Goal: Task Accomplishment & Management: Complete application form

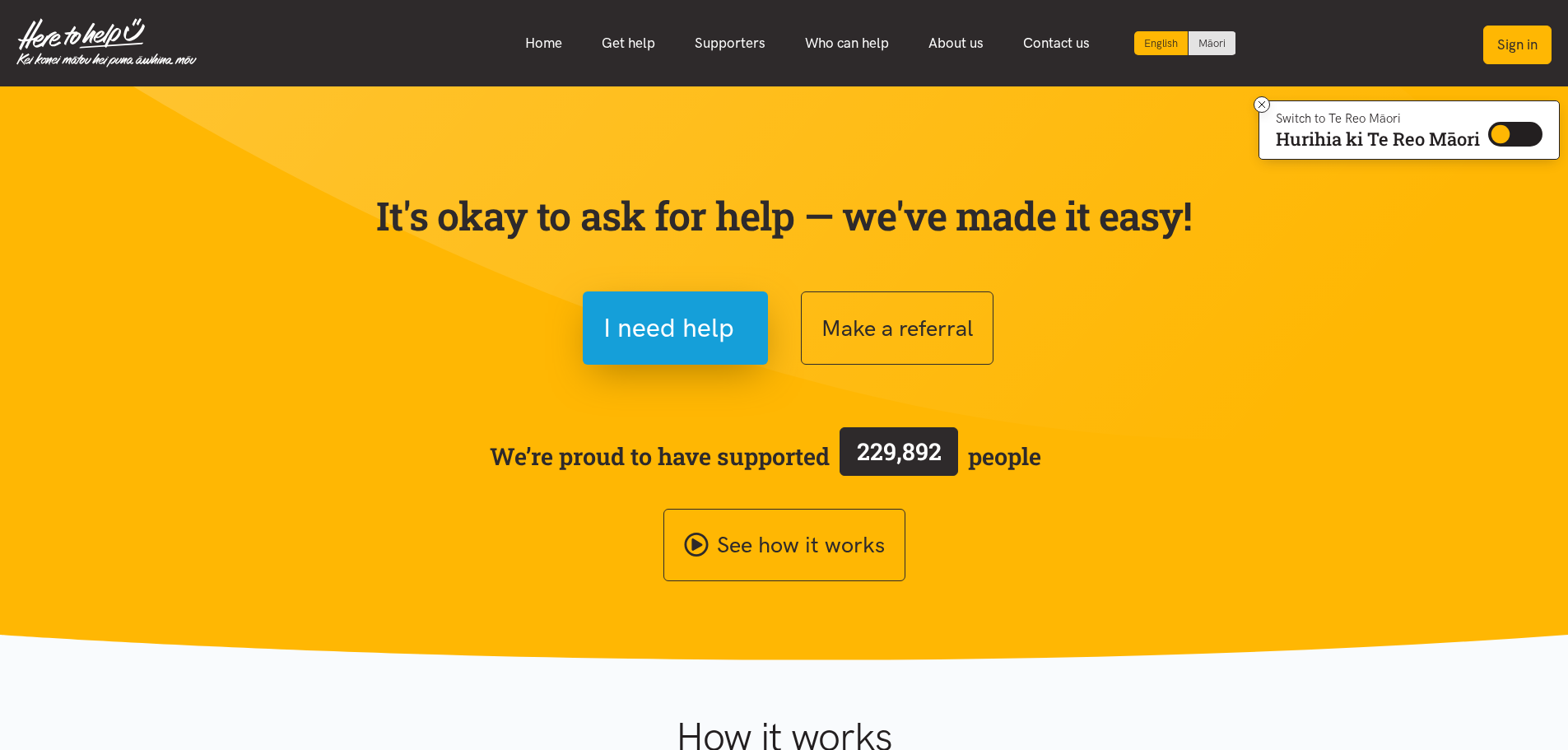
click at [1526, 36] on button "Sign in" at bounding box center [1517, 44] width 68 height 39
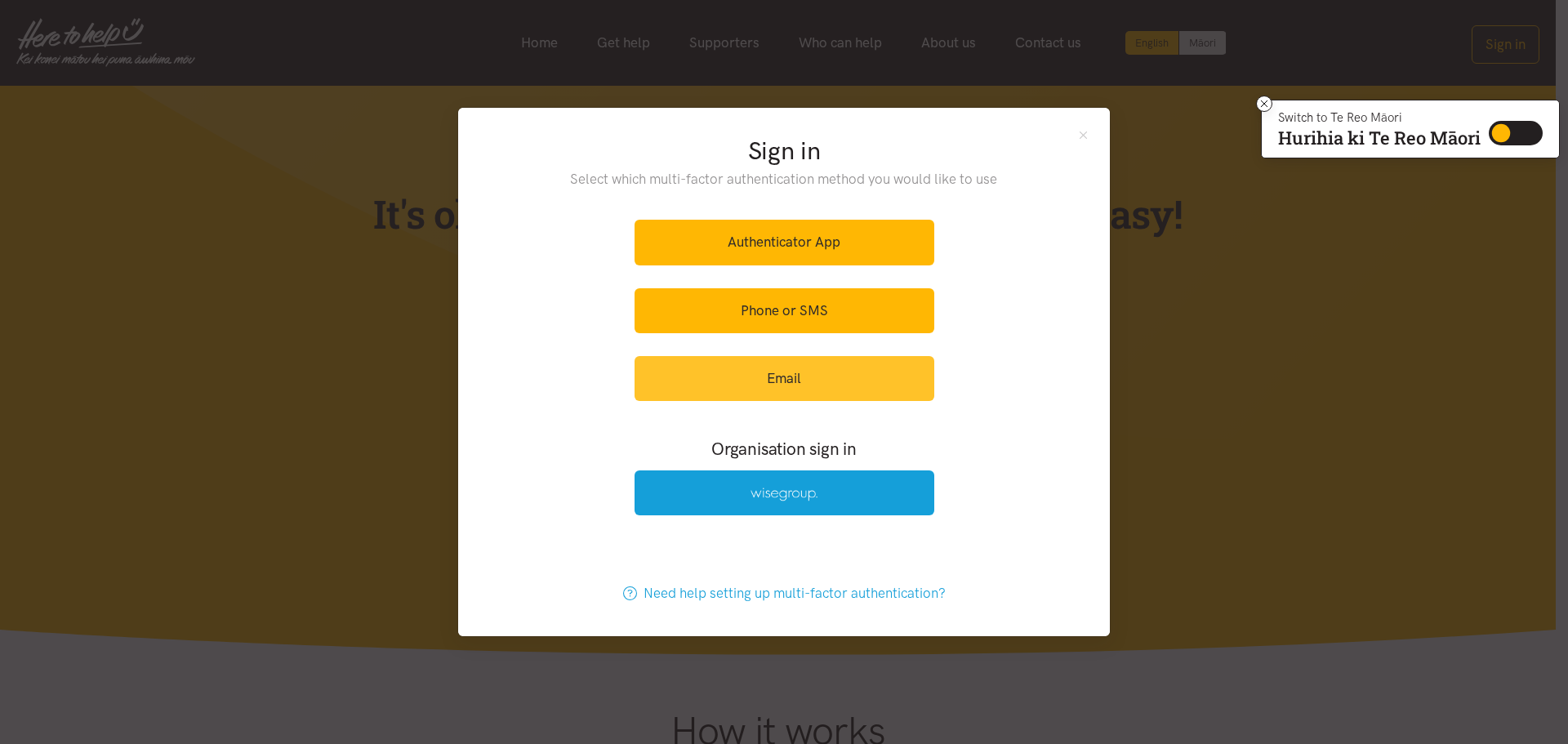
click at [768, 377] on link "Email" at bounding box center [784, 378] width 299 height 45
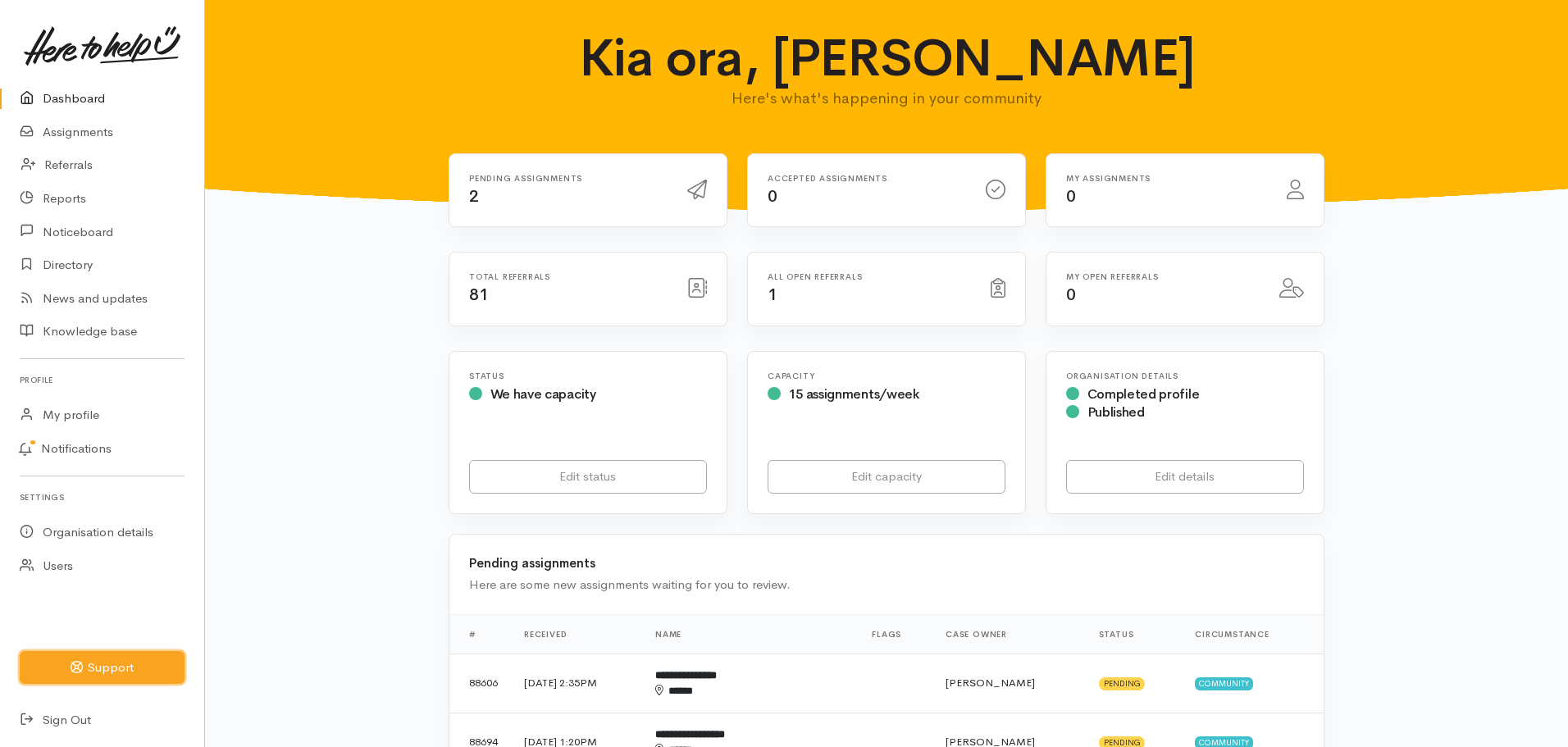
click at [117, 665] on button "Support" at bounding box center [102, 668] width 165 height 34
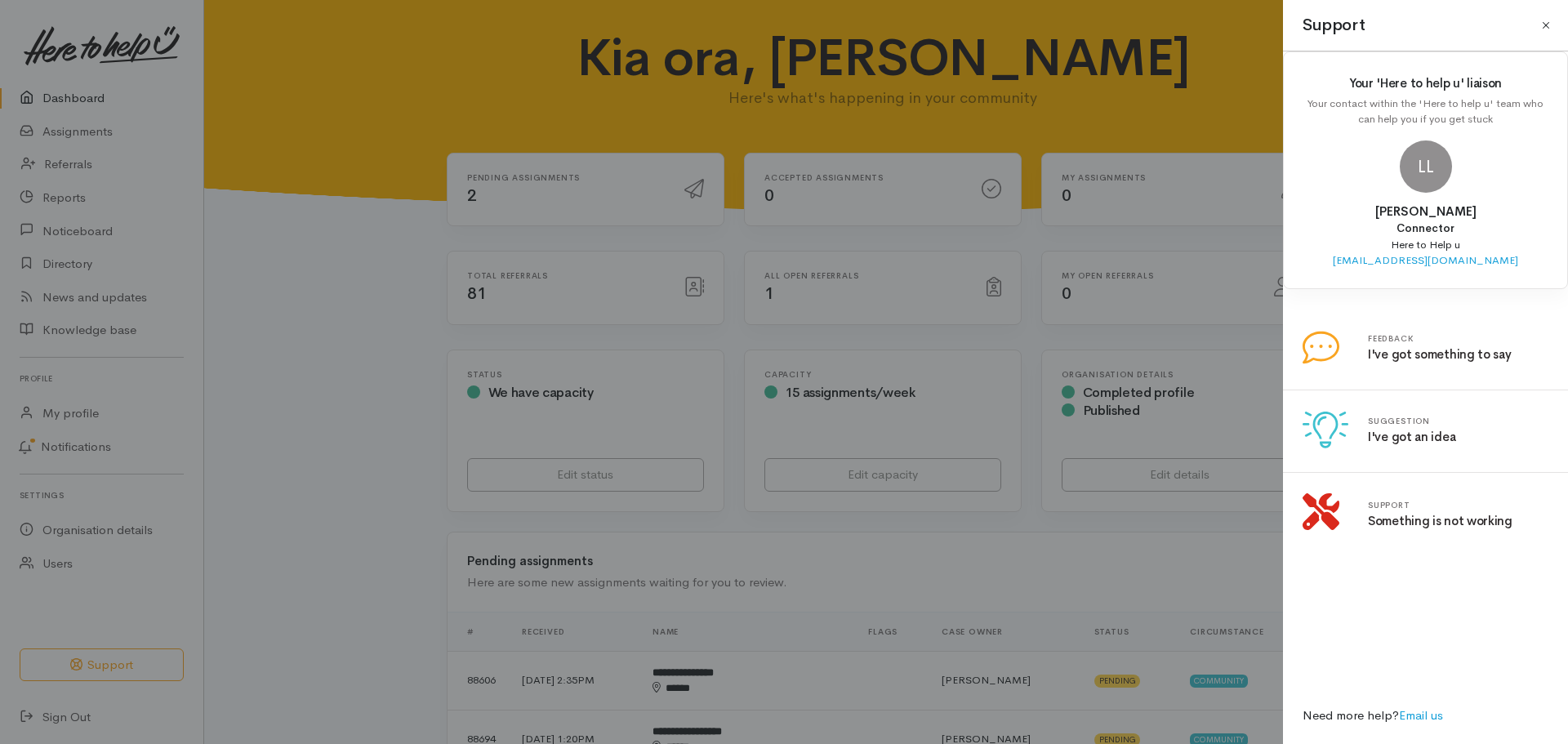
click at [1544, 23] on button "Close" at bounding box center [1546, 25] width 26 height 26
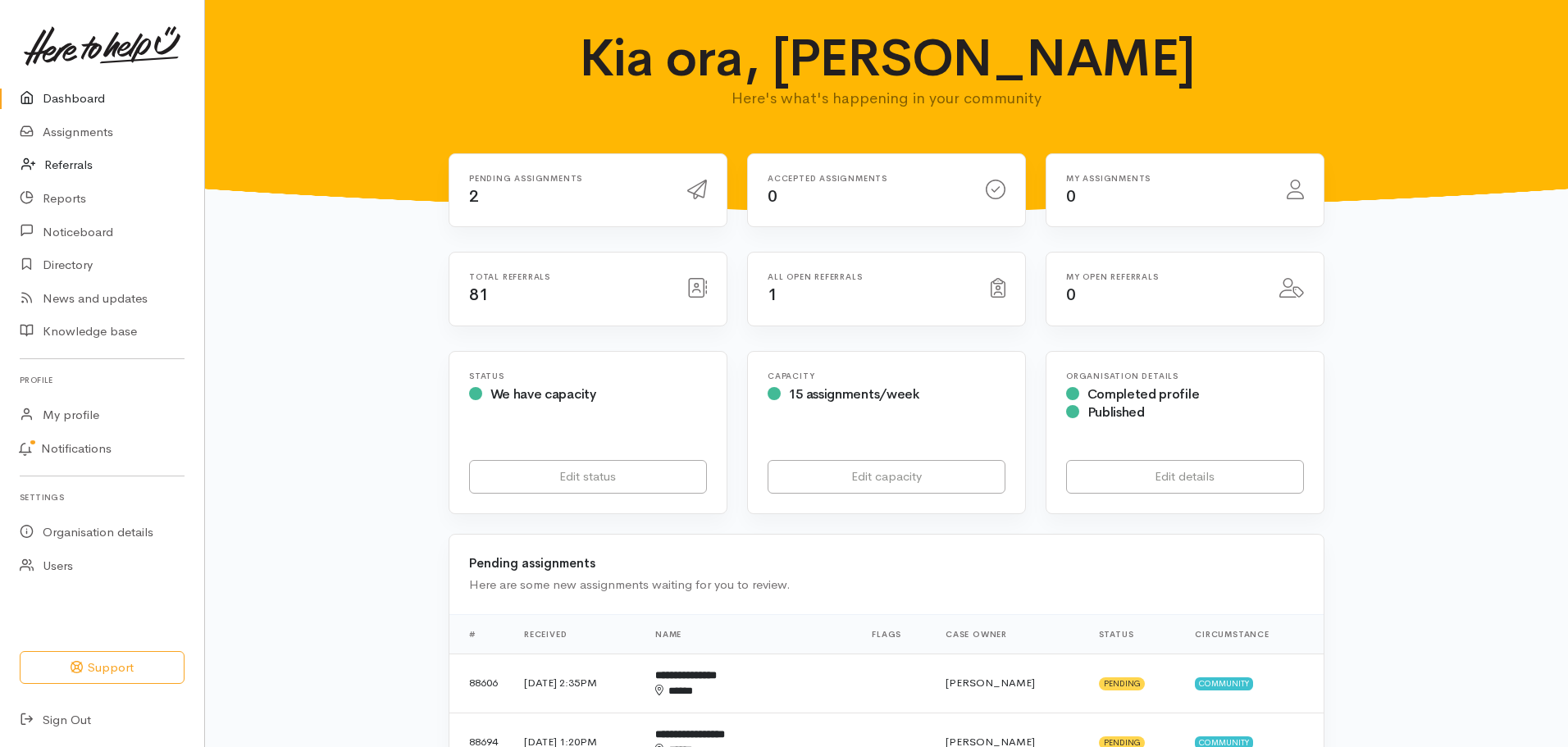
click at [64, 156] on link "Referrals" at bounding box center [102, 165] width 204 height 34
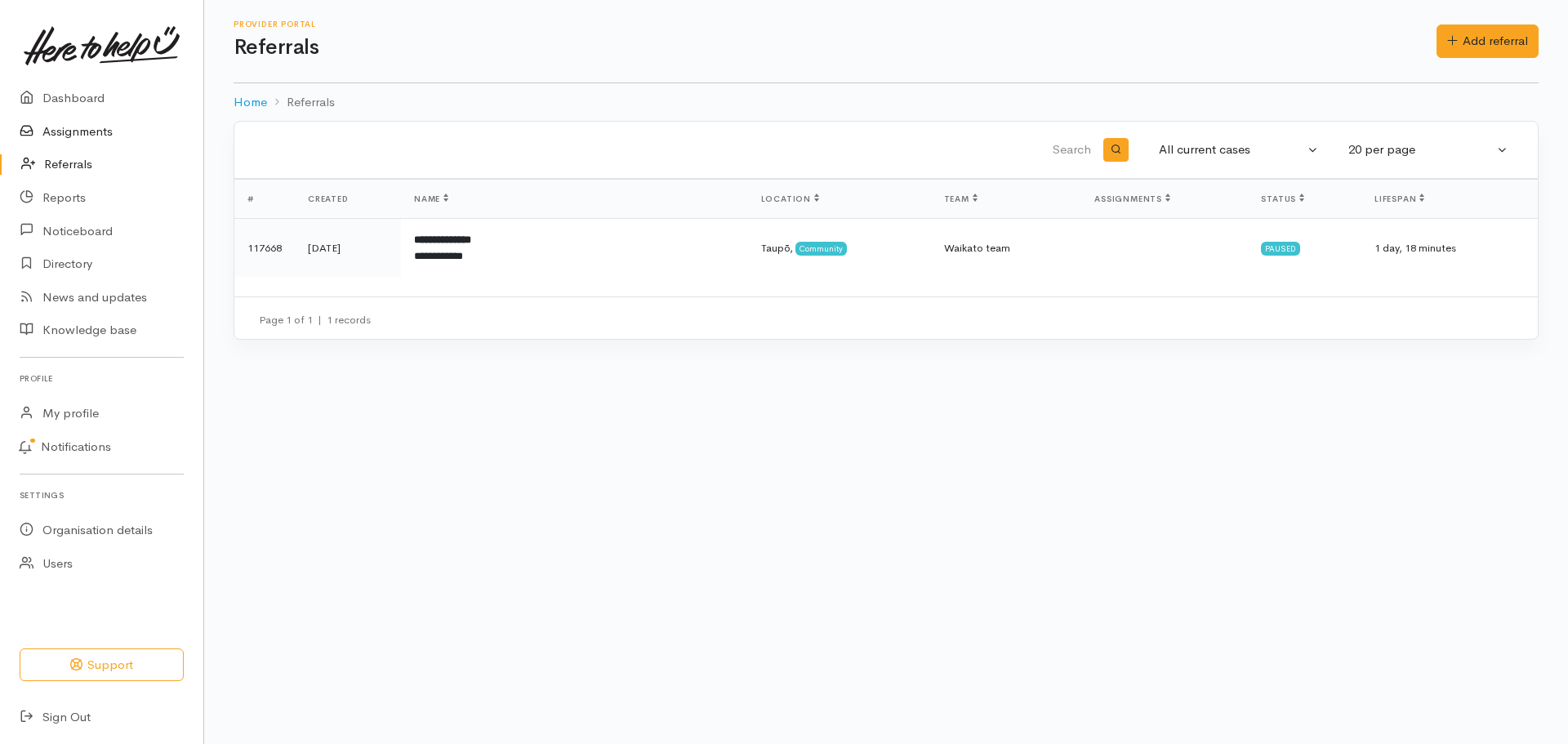
click at [76, 126] on link "Assignments" at bounding box center [101, 132] width 203 height 34
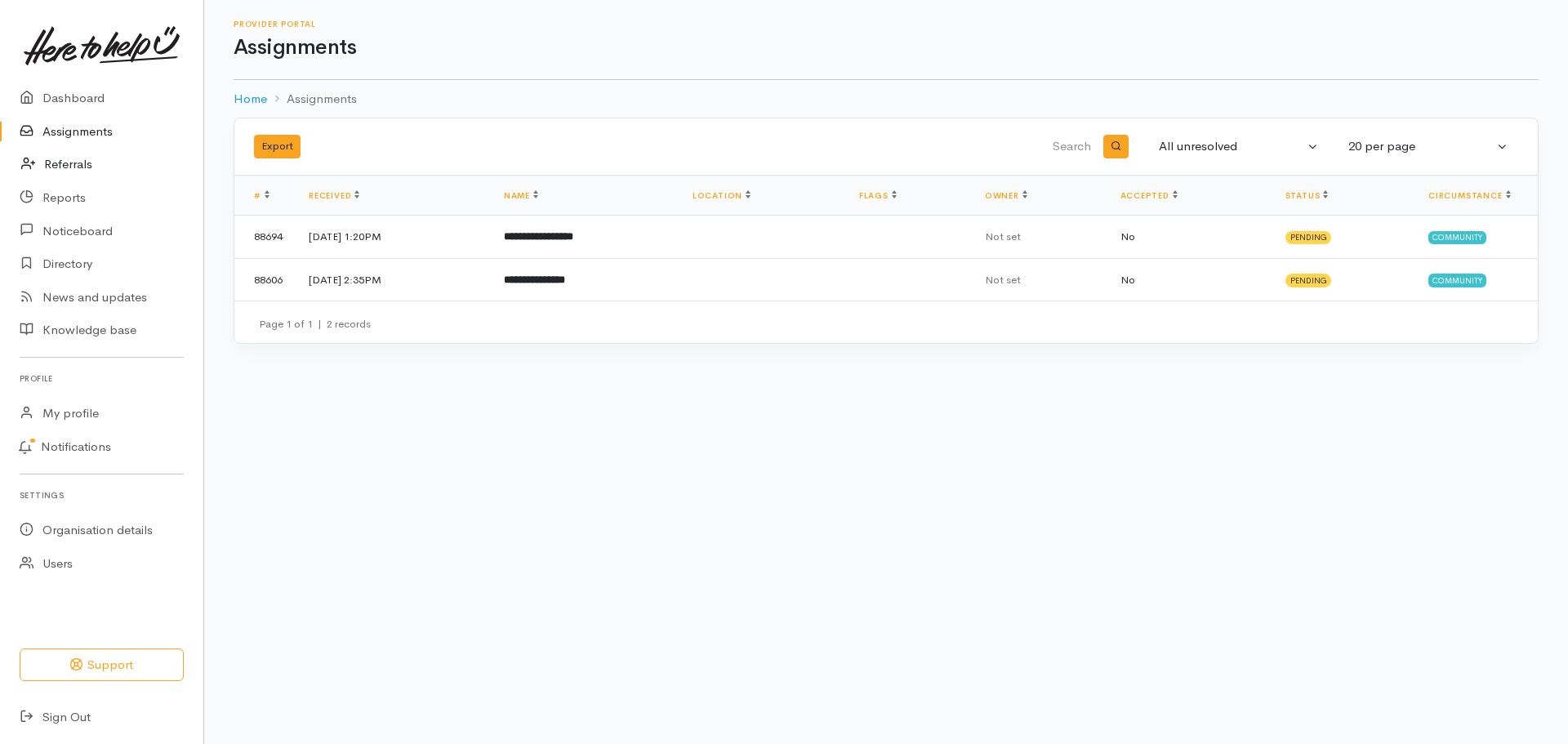
click at [76, 160] on link "Referrals" at bounding box center [101, 164] width 203 height 34
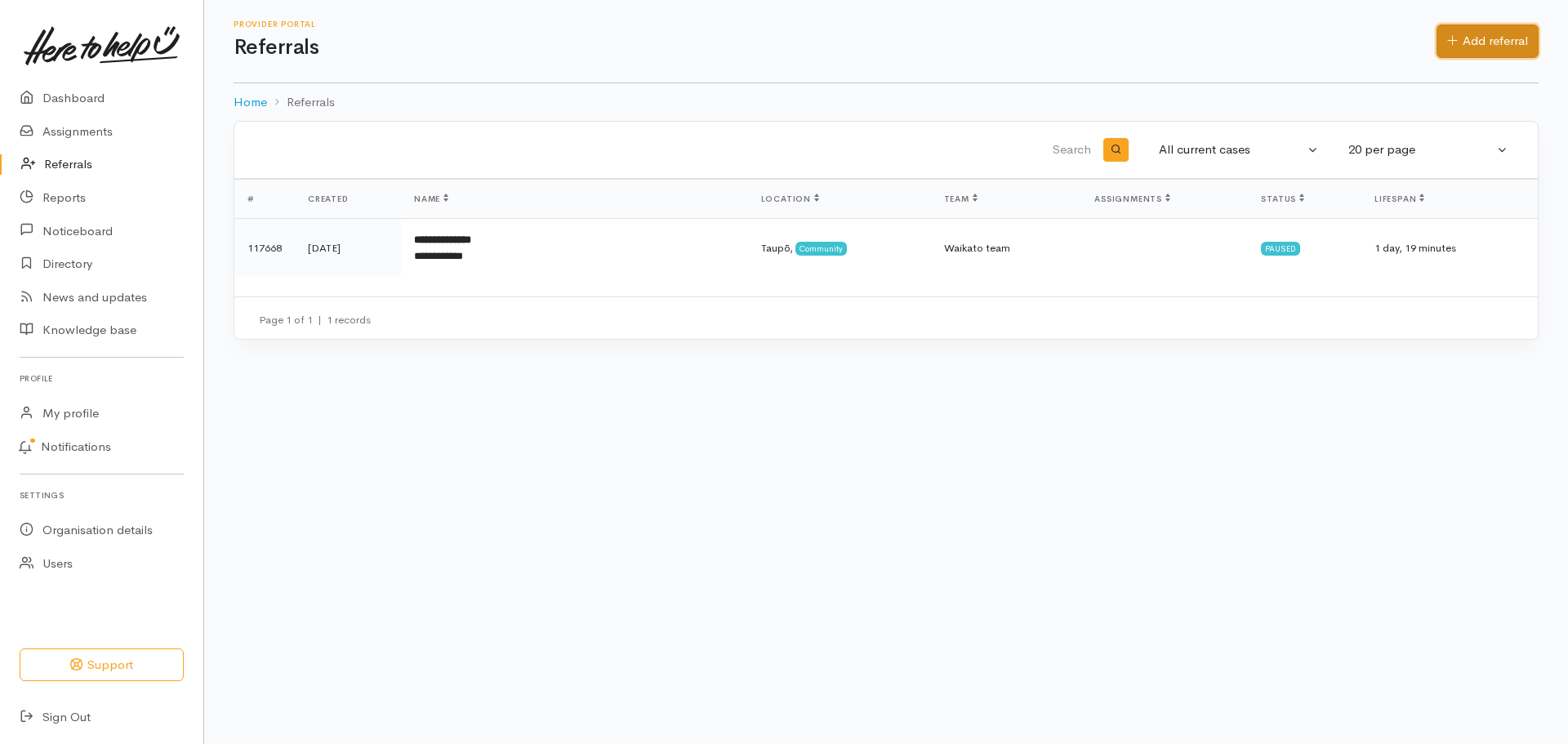
click at [1491, 35] on link "Add referral" at bounding box center [1487, 40] width 102 height 34
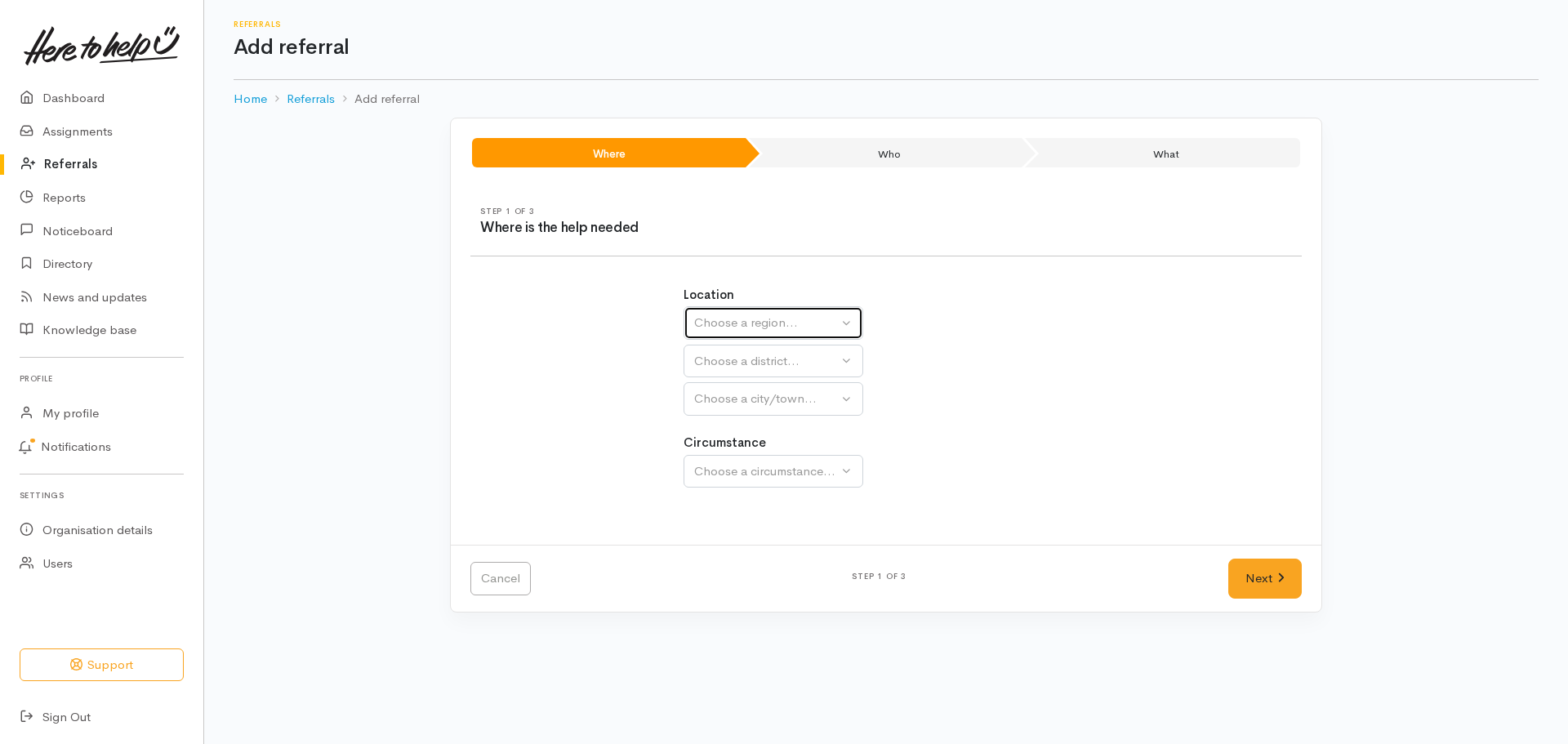
click at [849, 324] on button "Choose a region..." at bounding box center [773, 323] width 180 height 34
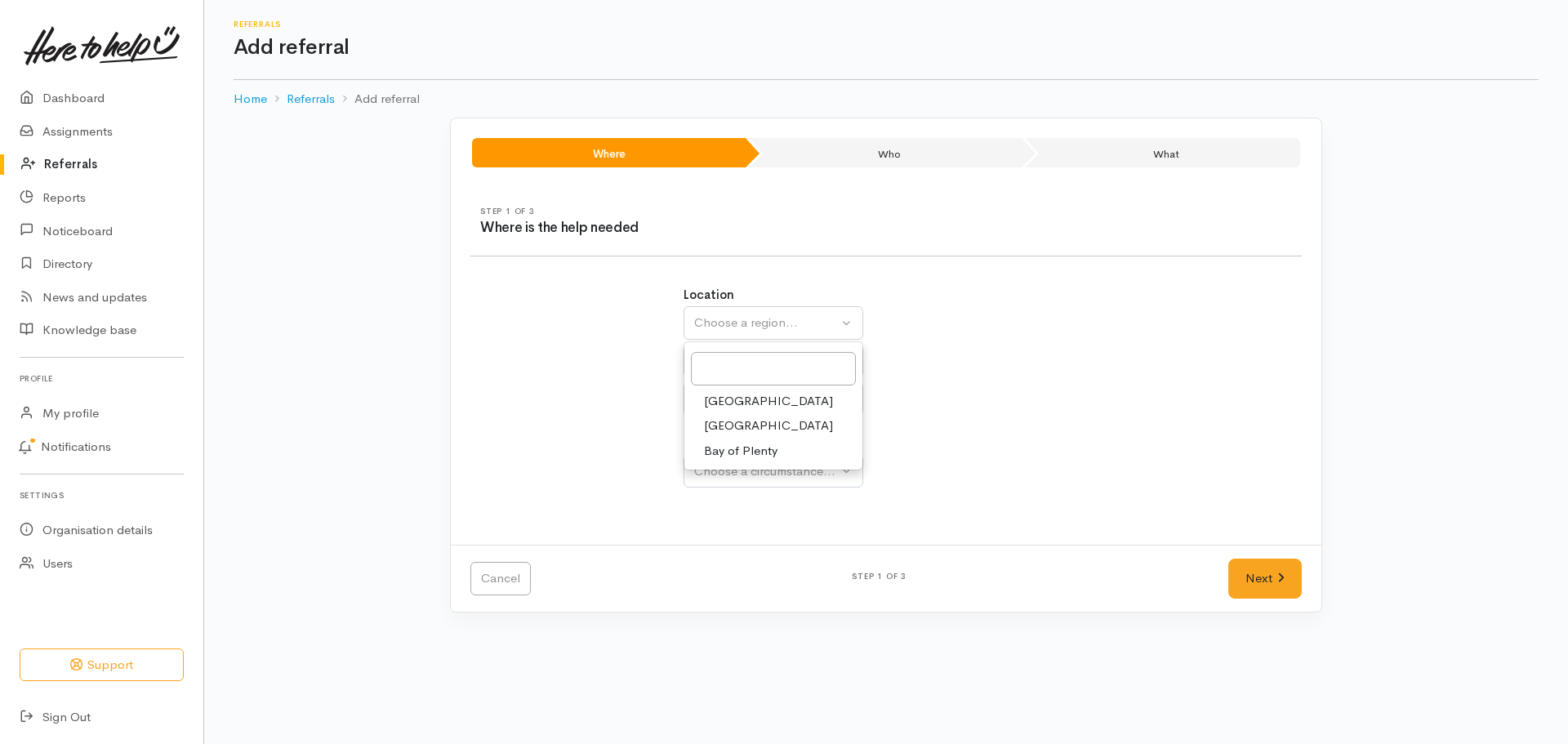
click at [732, 422] on span "Waikato" at bounding box center [768, 426] width 129 height 19
select select "3"
select select
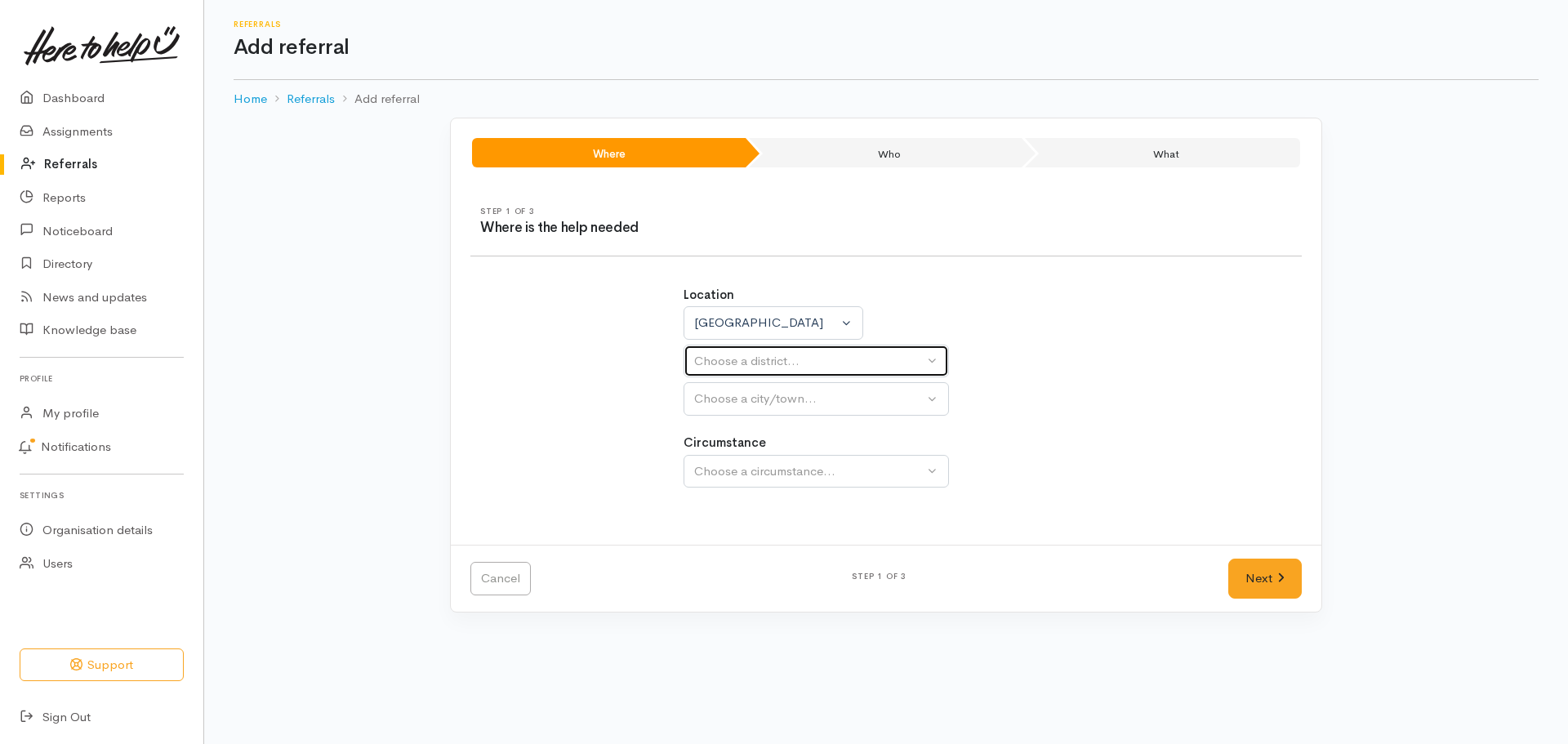
click at [929, 358] on button "Choose a district..." at bounding box center [816, 361] width 266 height 34
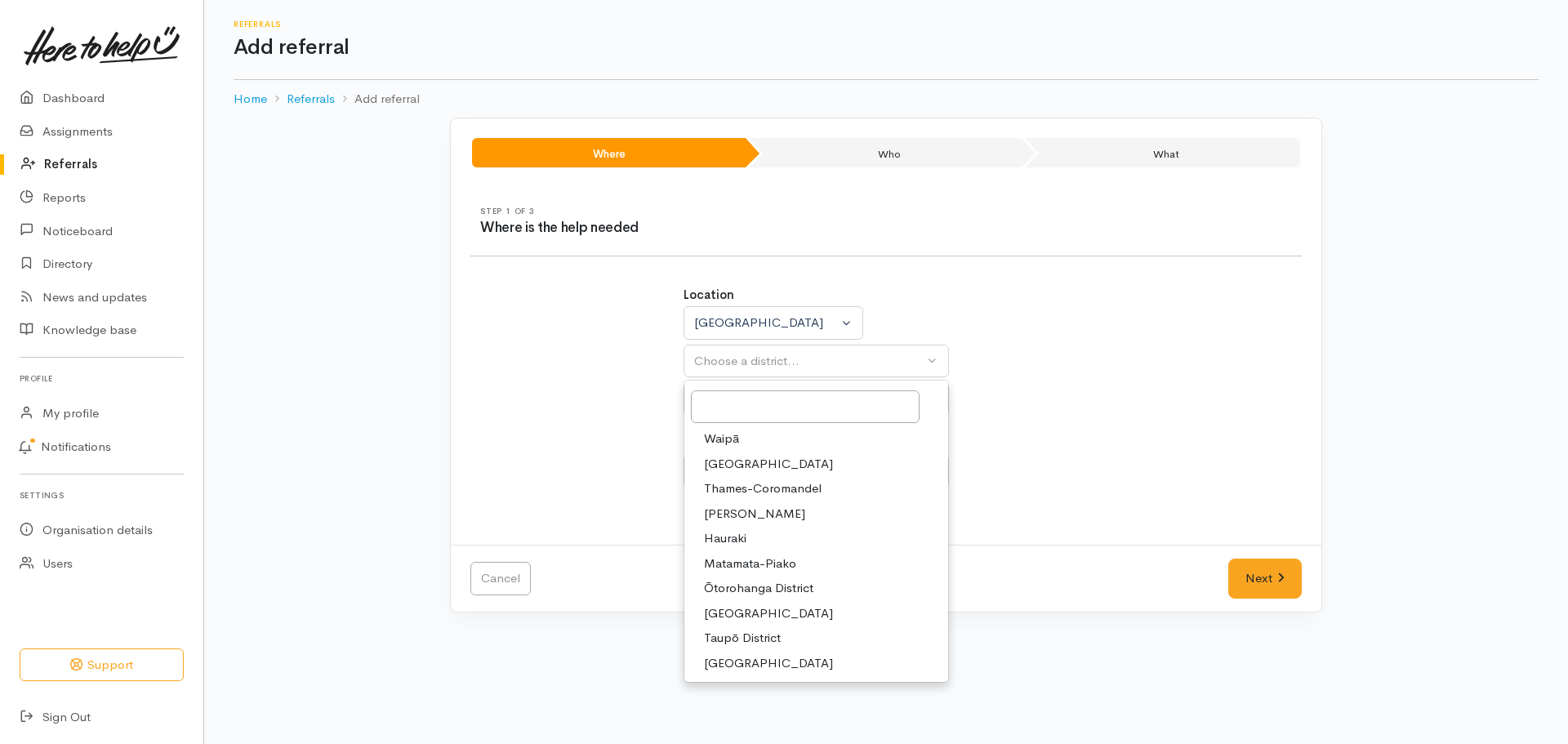
click at [757, 636] on span "Taupō District" at bounding box center [741, 638] width 77 height 19
select select "14"
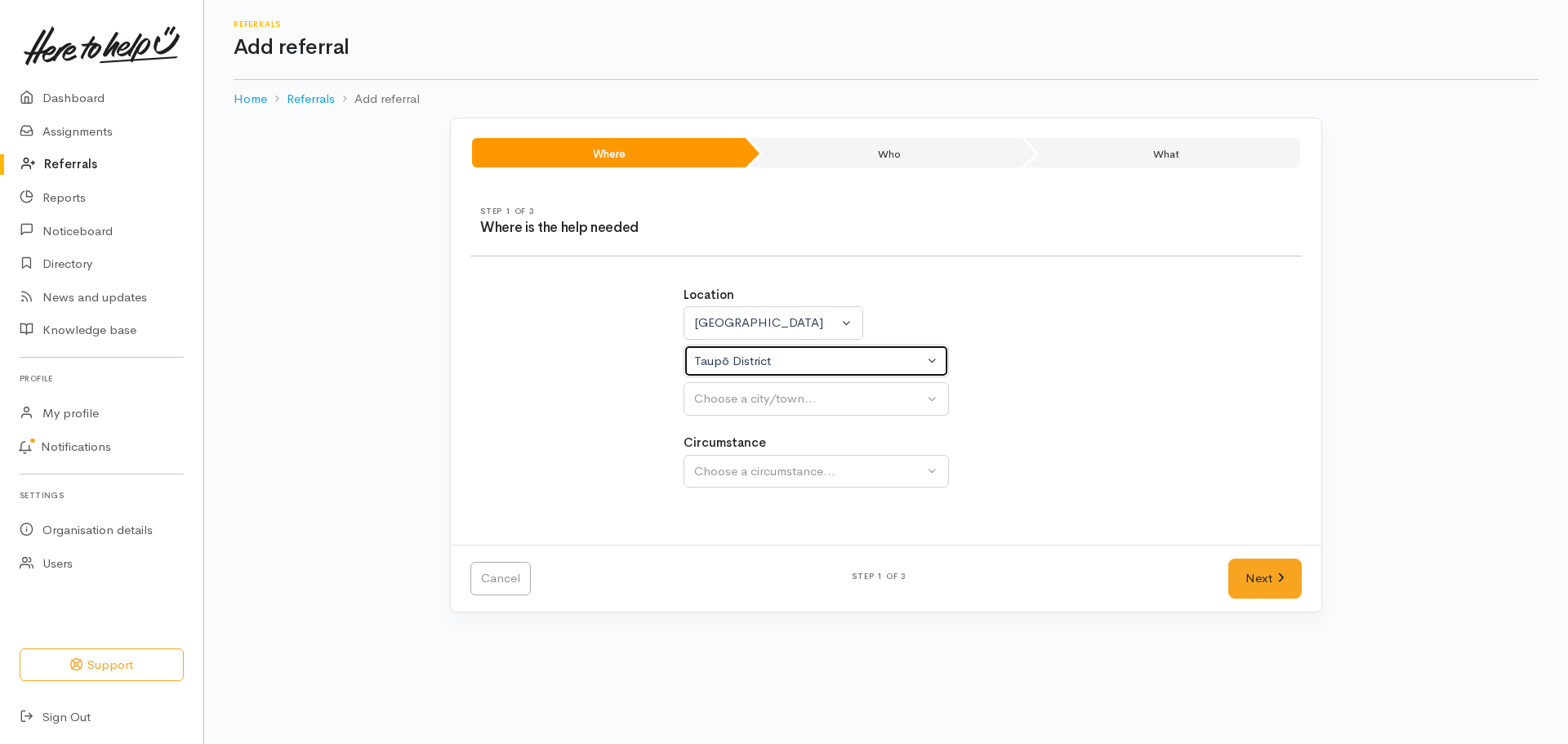
select select
click at [932, 399] on button "Choose a city/town..." at bounding box center [816, 398] width 266 height 34
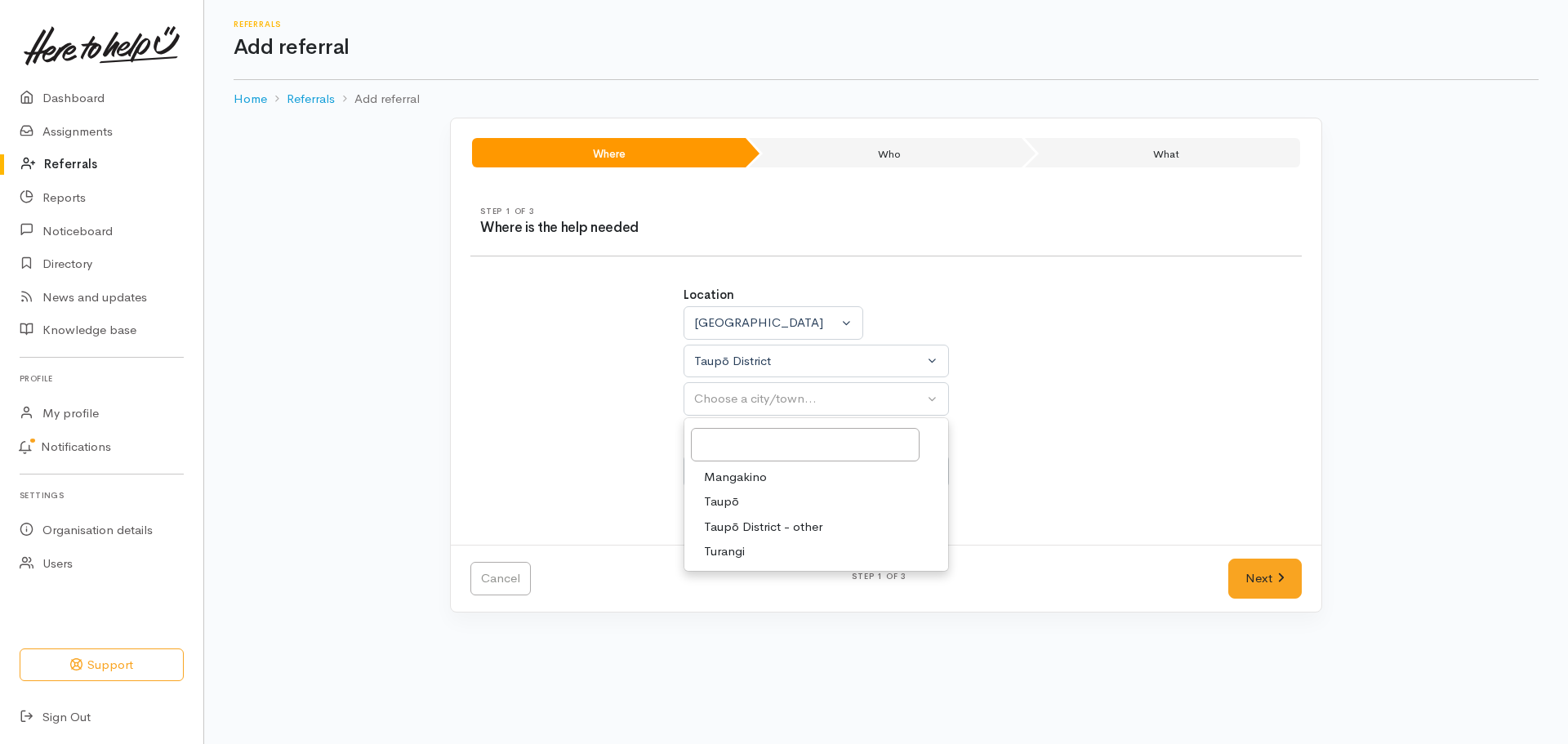
click at [719, 504] on span "Taupō" at bounding box center [721, 502] width 35 height 19
select select "183"
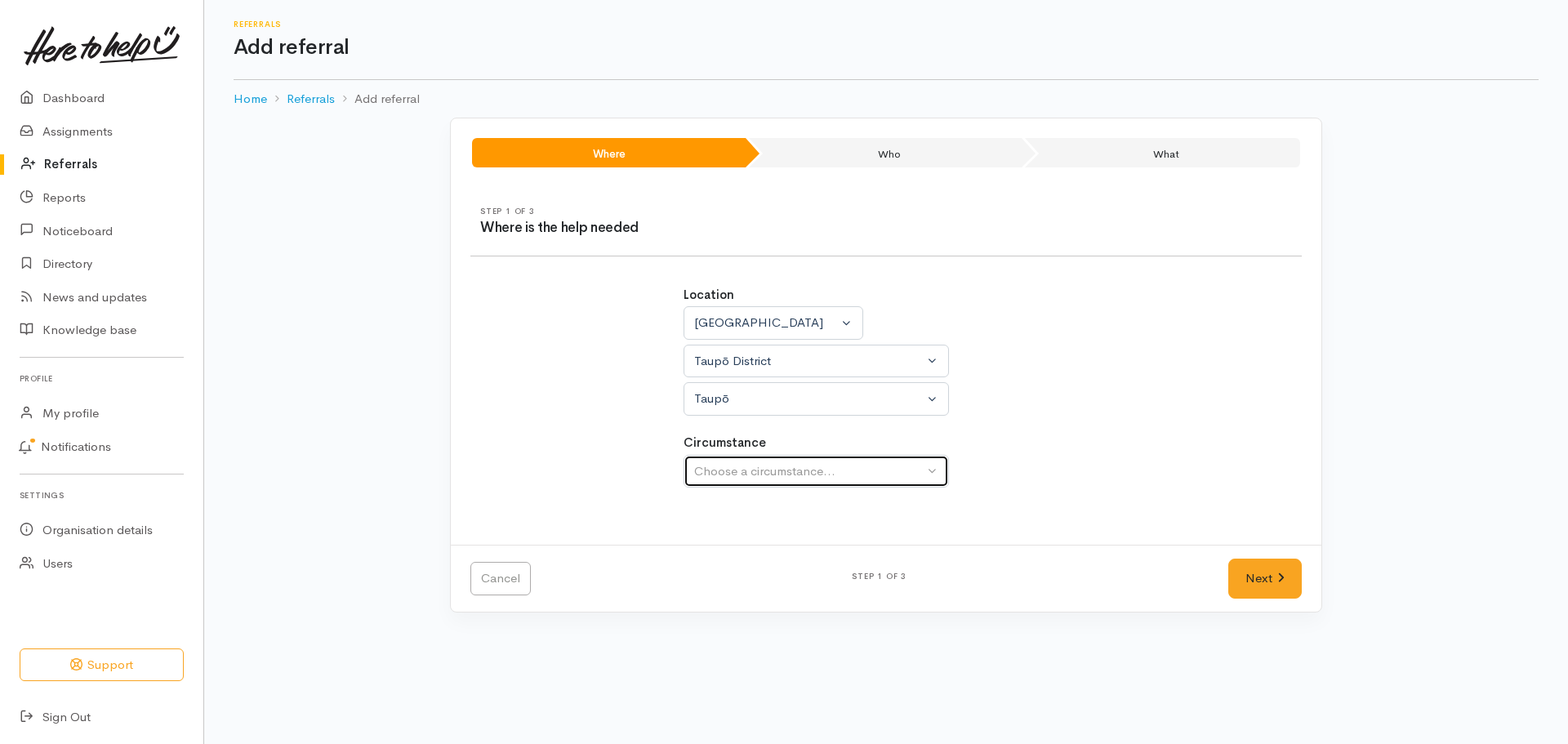
click at [930, 466] on button "Choose a circumstance..." at bounding box center [816, 471] width 266 height 34
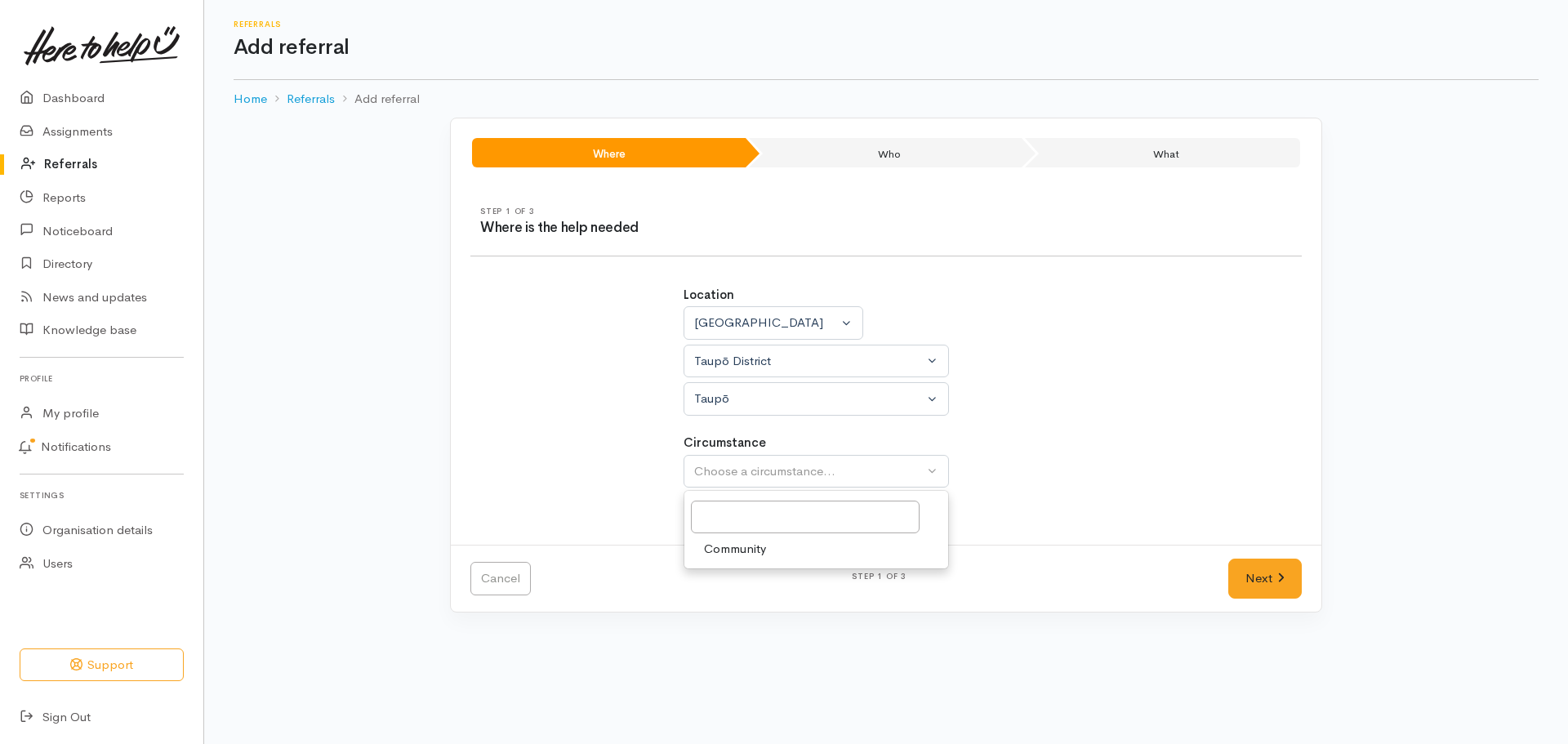
click at [729, 546] on span "Community" at bounding box center [735, 550] width 62 height 19
select select "2"
click at [1246, 569] on link "Next" at bounding box center [1264, 578] width 73 height 40
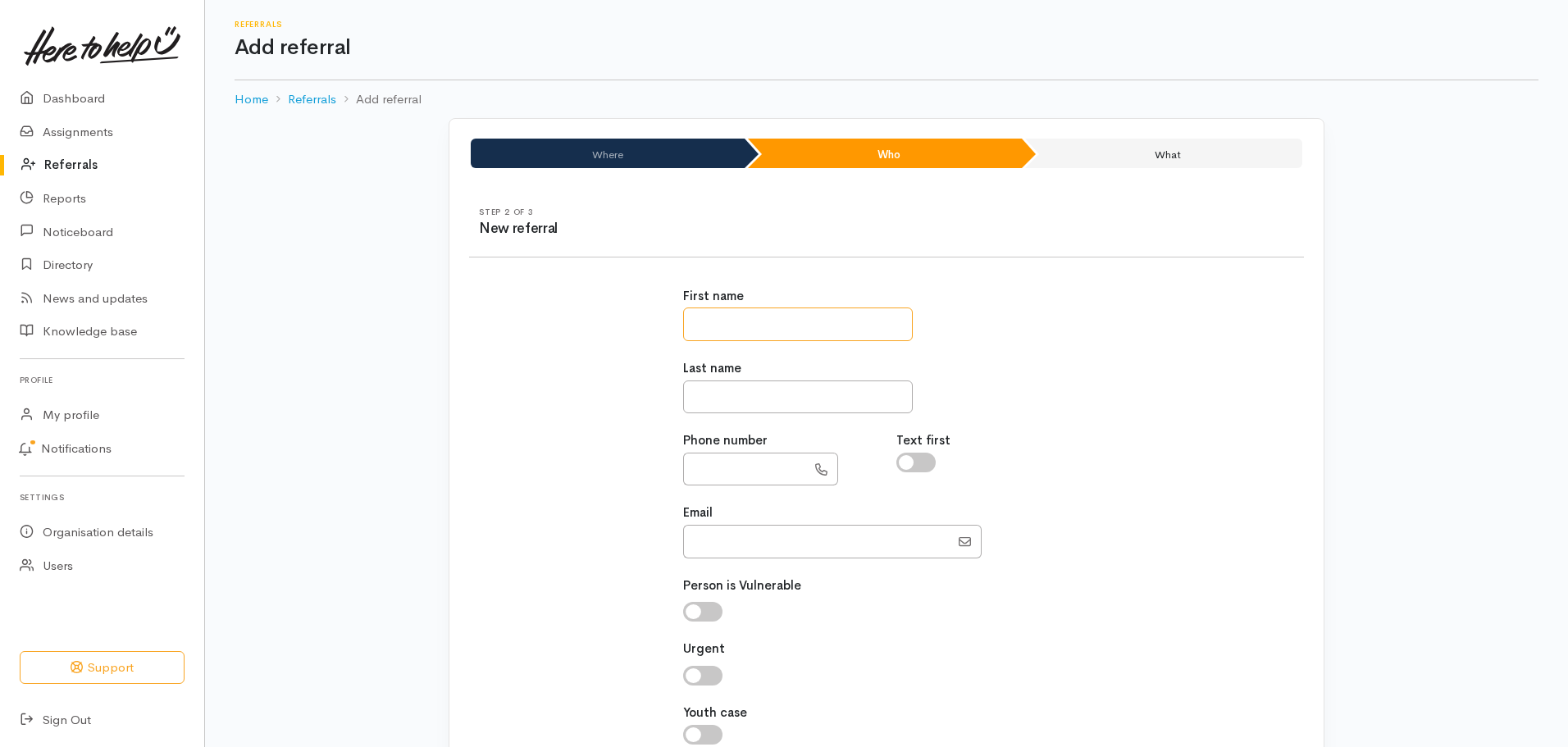
click at [714, 316] on input "text" at bounding box center [798, 324] width 230 height 34
type input "*******"
click at [710, 383] on input "text" at bounding box center [798, 397] width 230 height 34
type input "******"
click at [761, 474] on input "text" at bounding box center [745, 469] width 123 height 34
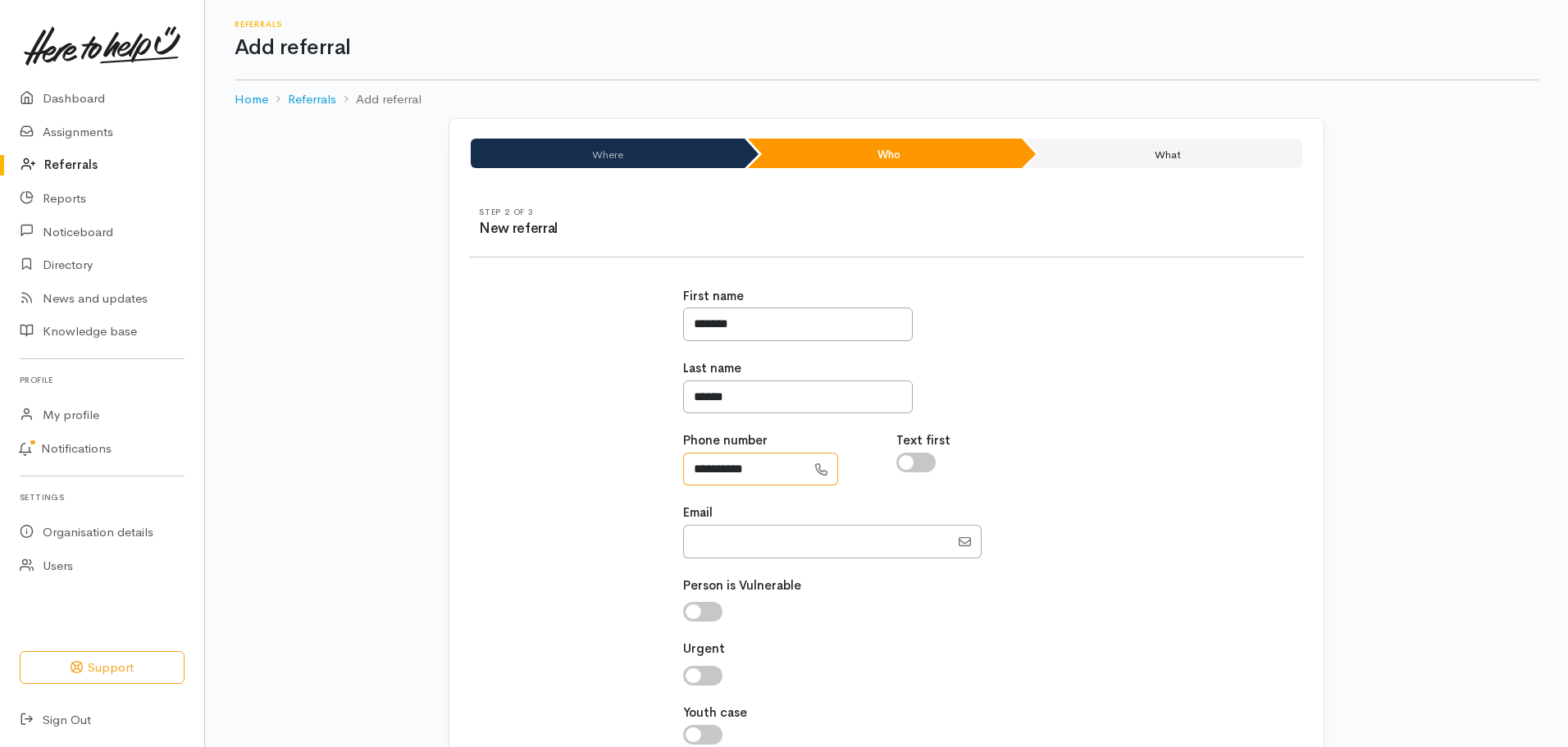
type input "**********"
click at [910, 465] on input "checkbox" at bounding box center [917, 462] width 40 height 20
checkbox input "true"
click at [731, 542] on input "Email" at bounding box center [816, 541] width 267 height 34
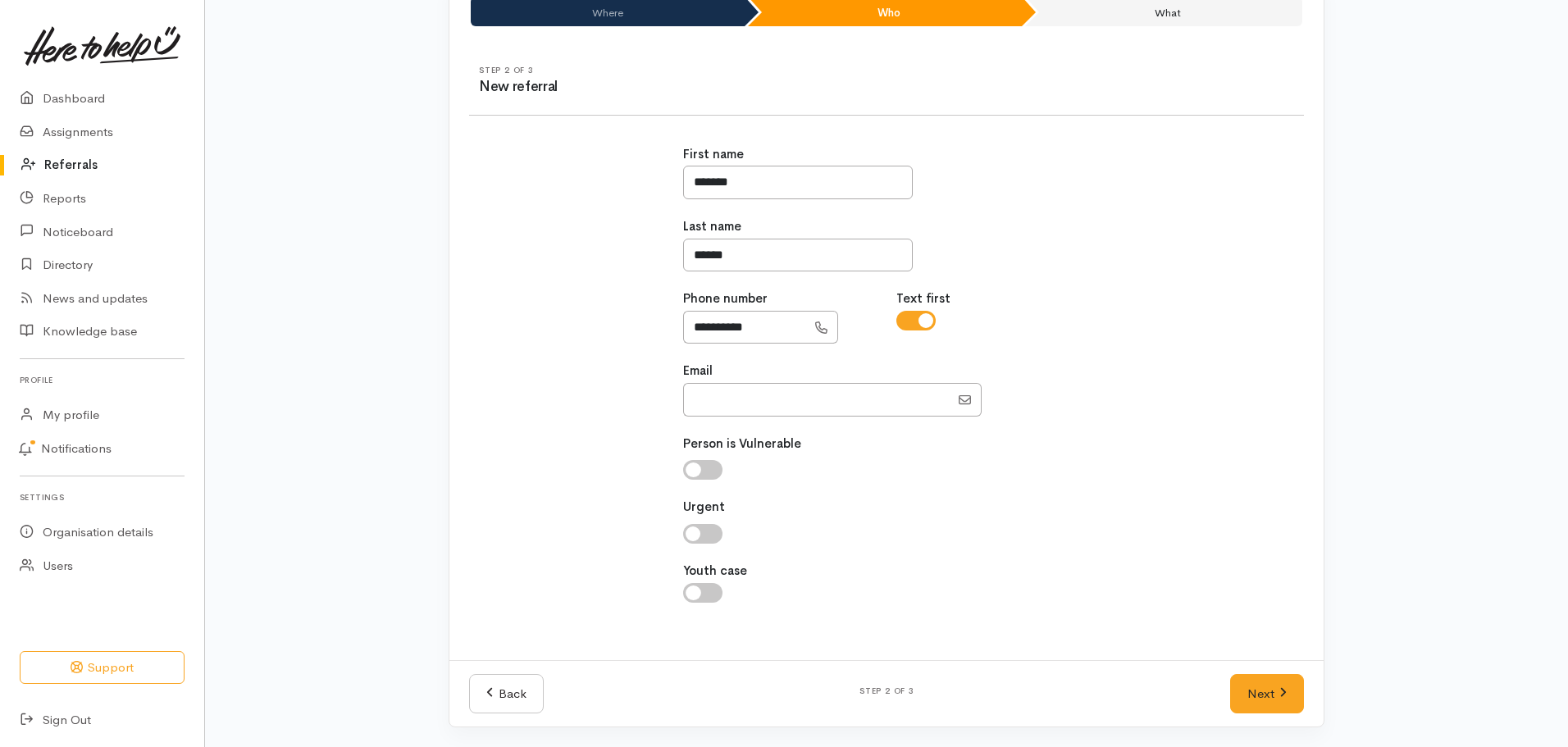
click at [689, 535] on input "checkbox" at bounding box center [703, 534] width 40 height 20
checkbox input "true"
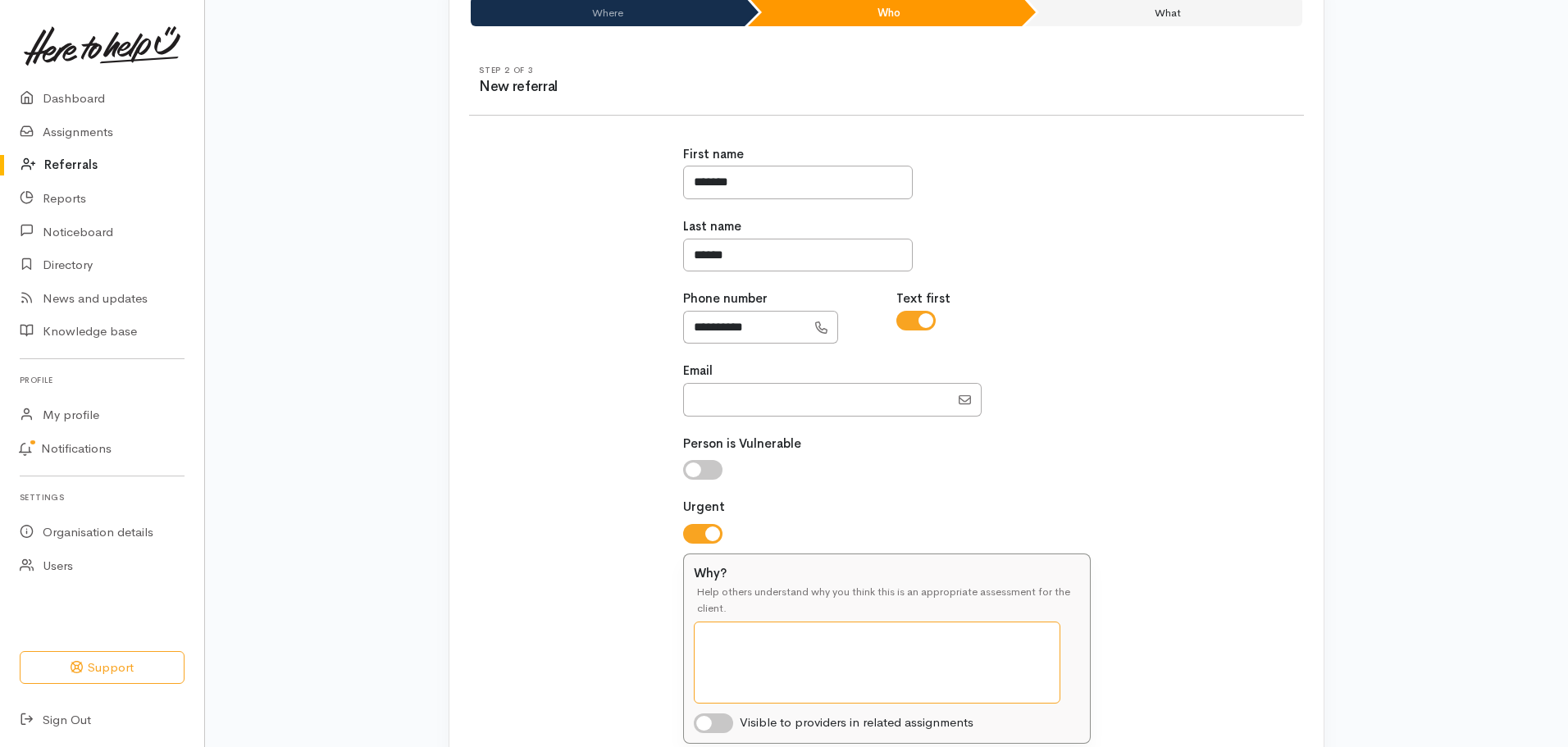
click at [717, 634] on textarea "Why?" at bounding box center [877, 662] width 366 height 82
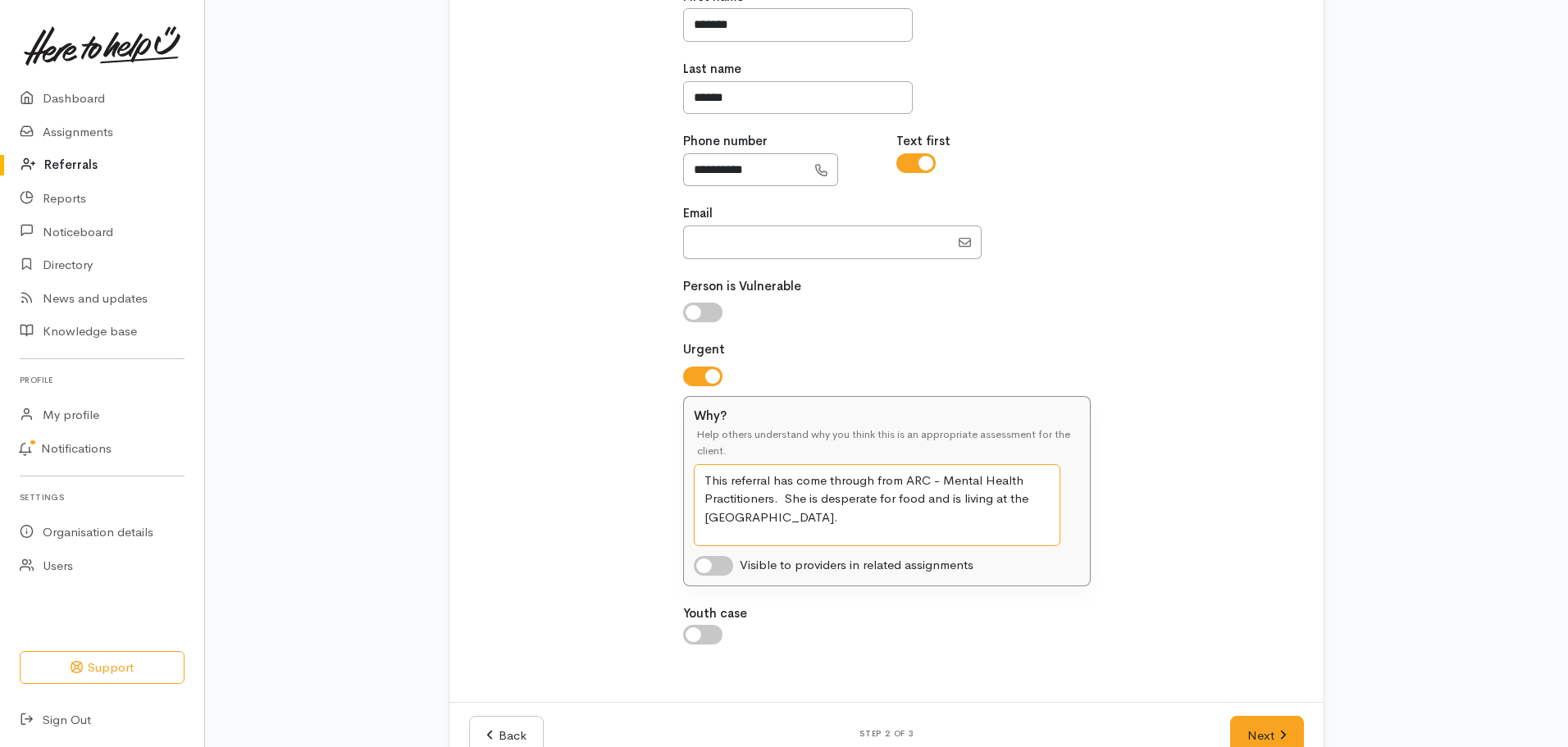
scroll to position [306, 0]
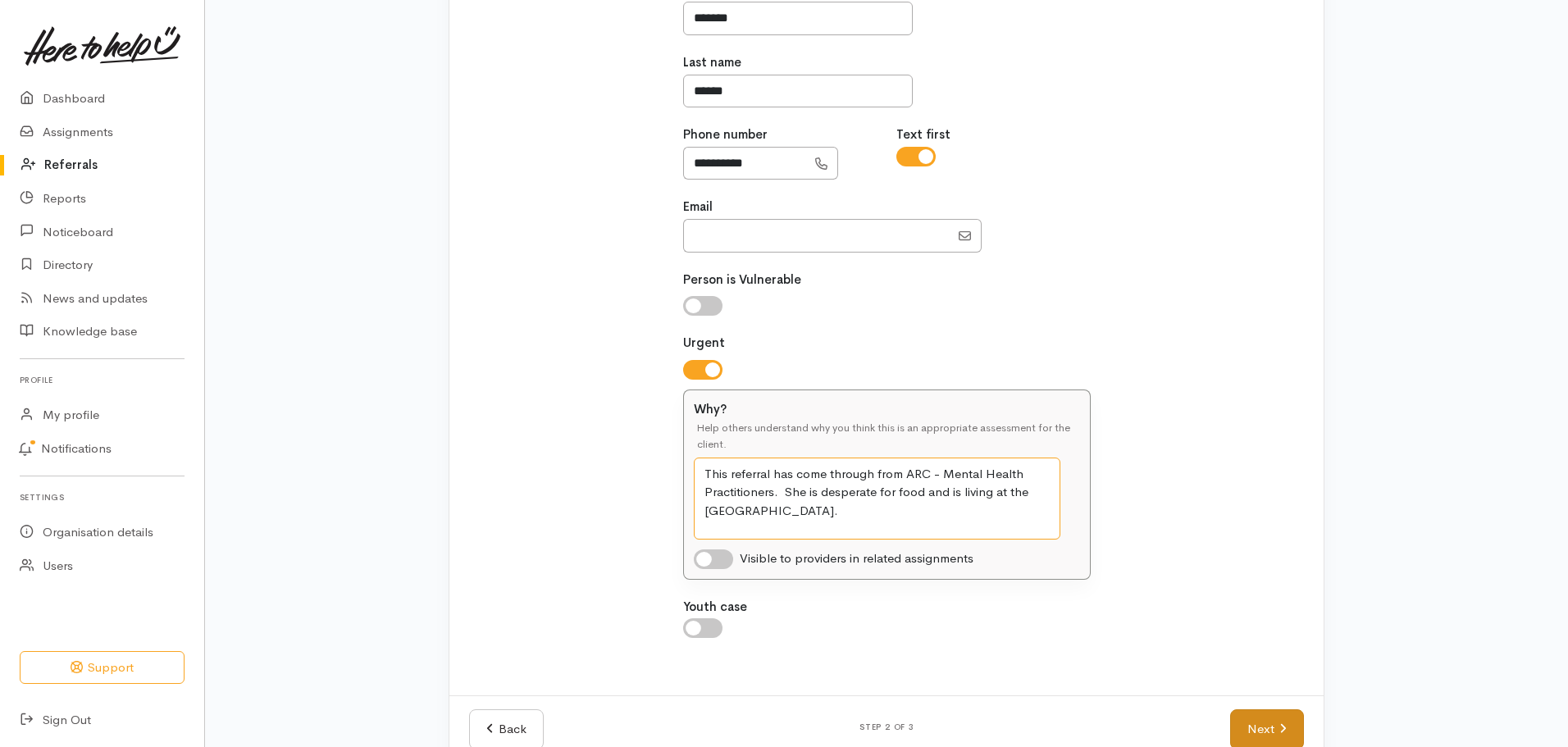
type textarea "This referral has come through from ARC - Mental Health Practitioners. She is d…"
click at [1267, 725] on link "Next" at bounding box center [1266, 729] width 73 height 41
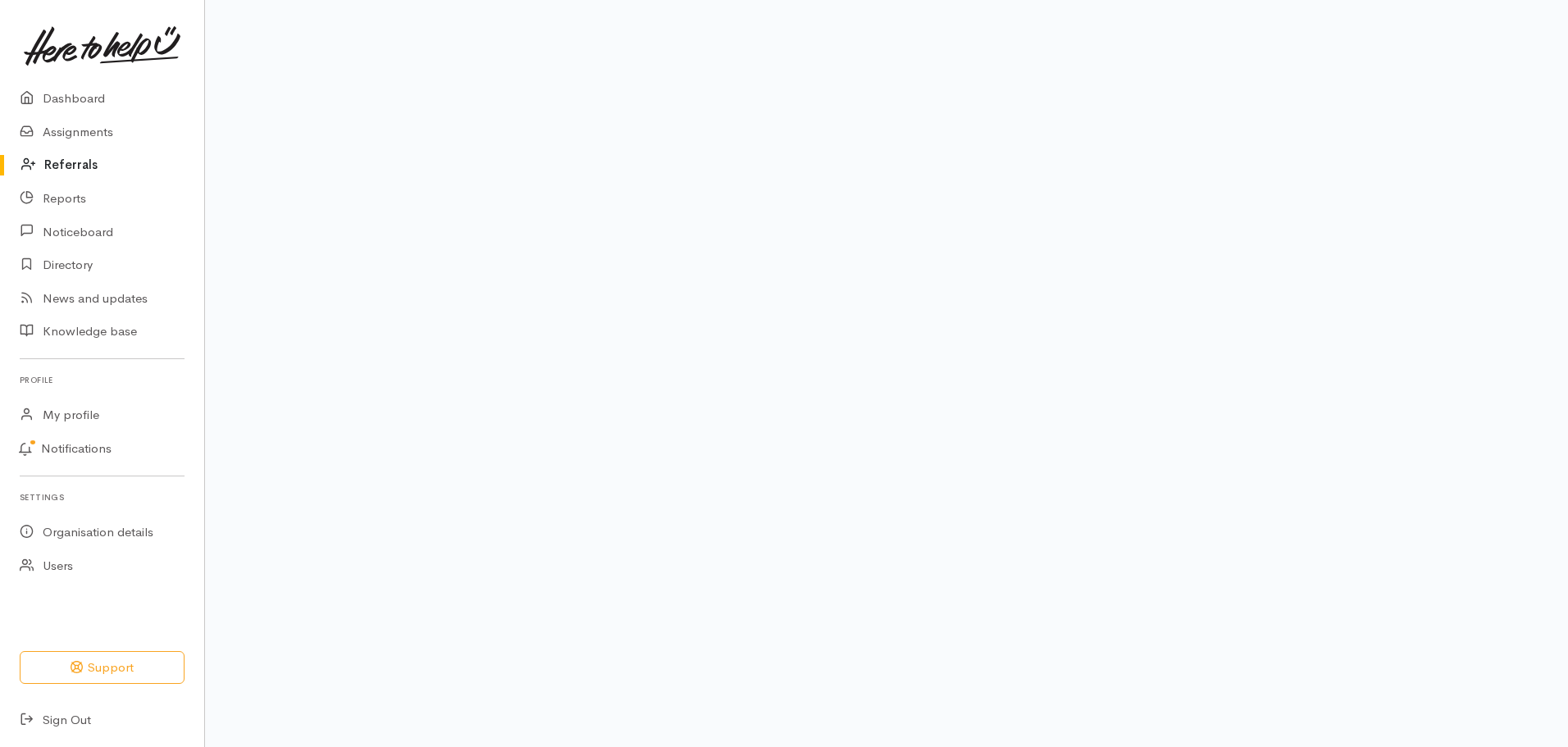
scroll to position [111, 0]
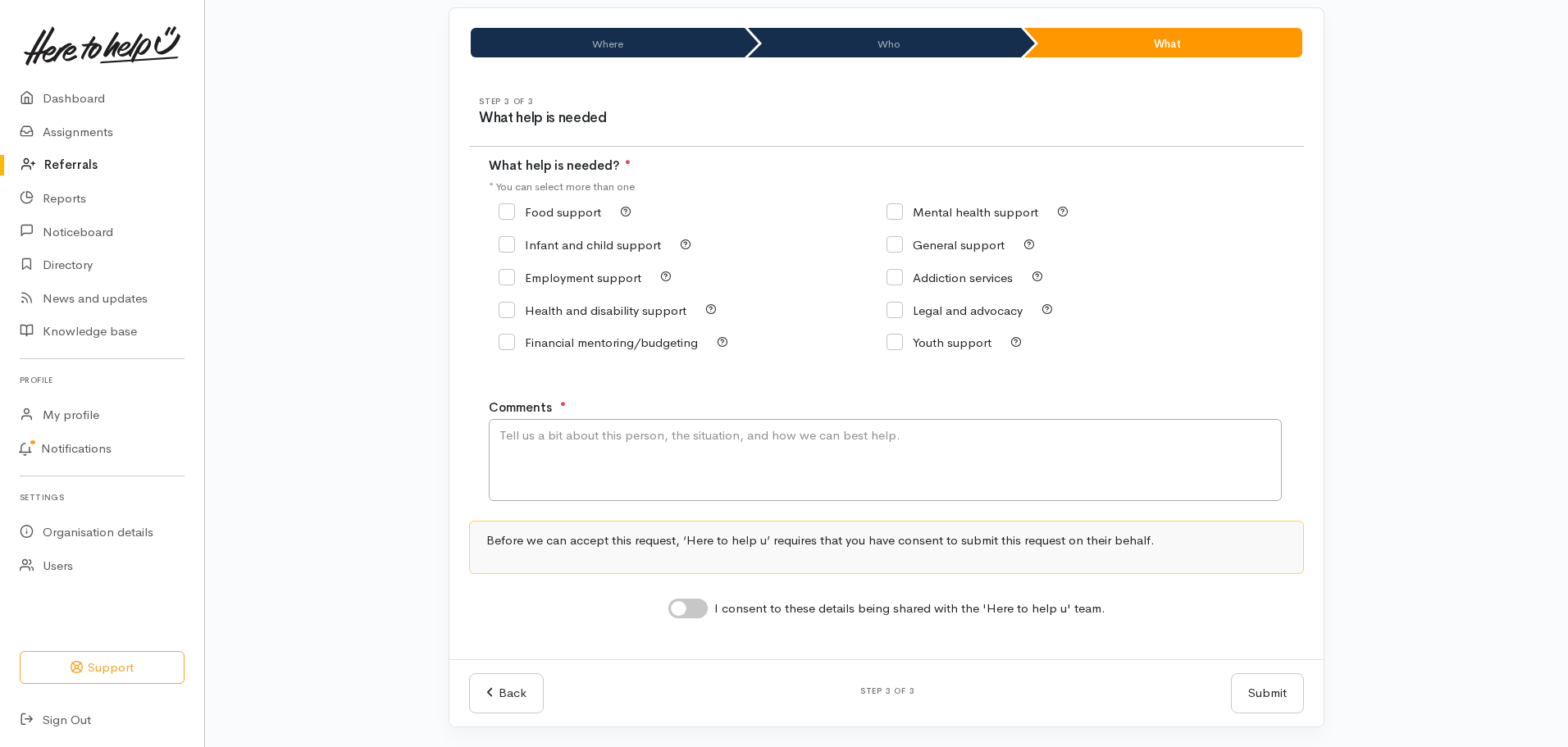
click at [509, 208] on input "Food support" at bounding box center [549, 212] width 103 height 12
checkbox input "true"
click at [524, 443] on textarea "Comments" at bounding box center [886, 459] width 793 height 82
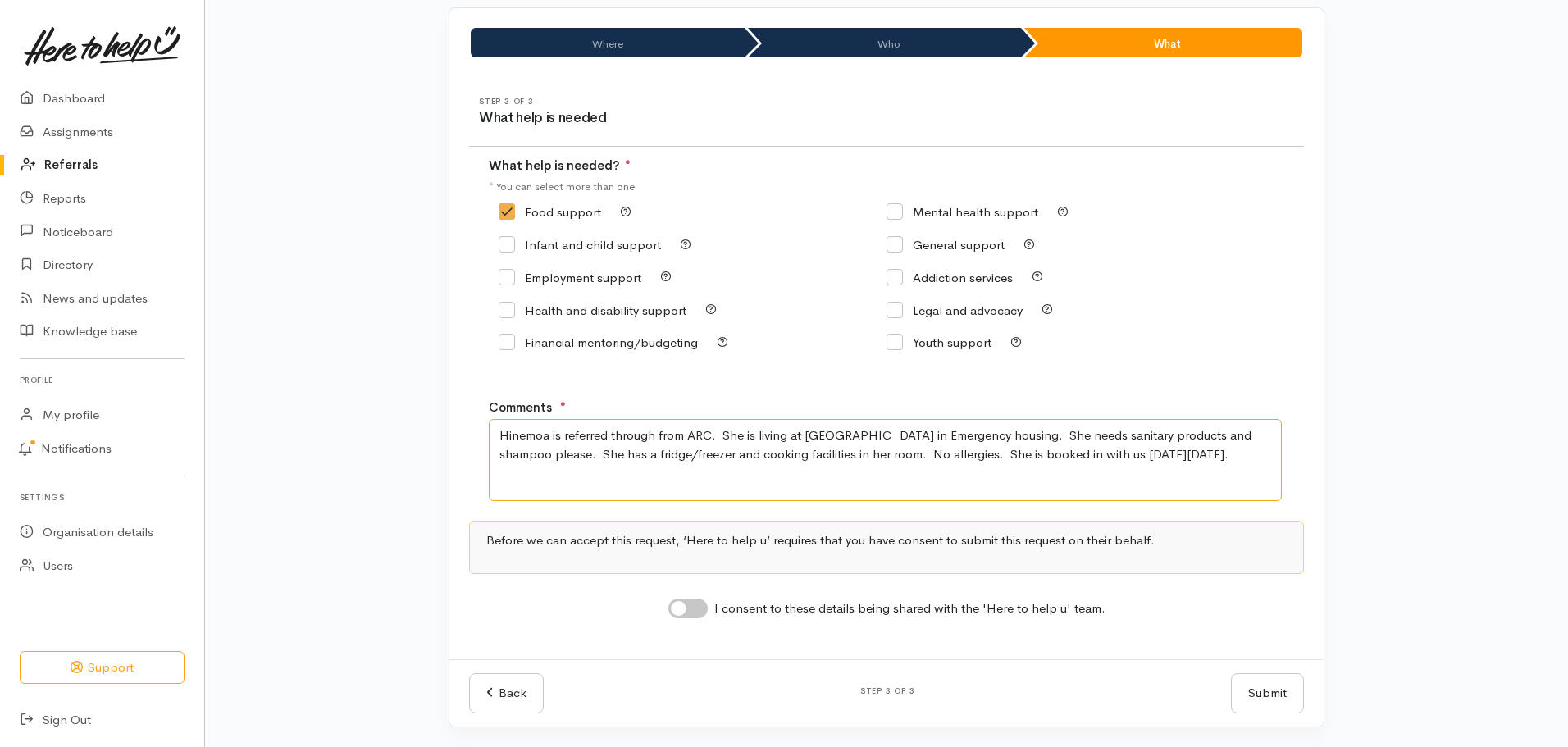
type textarea "Hinemoa is referred through from ARC. She is living at Barcelona Motel in Emerg…"
click at [682, 607] on input "I consent to these details being shared with the 'Here to help u' team." at bounding box center [689, 608] width 40 height 20
checkbox input "true"
click at [1268, 700] on button "Submit" at bounding box center [1267, 693] width 73 height 41
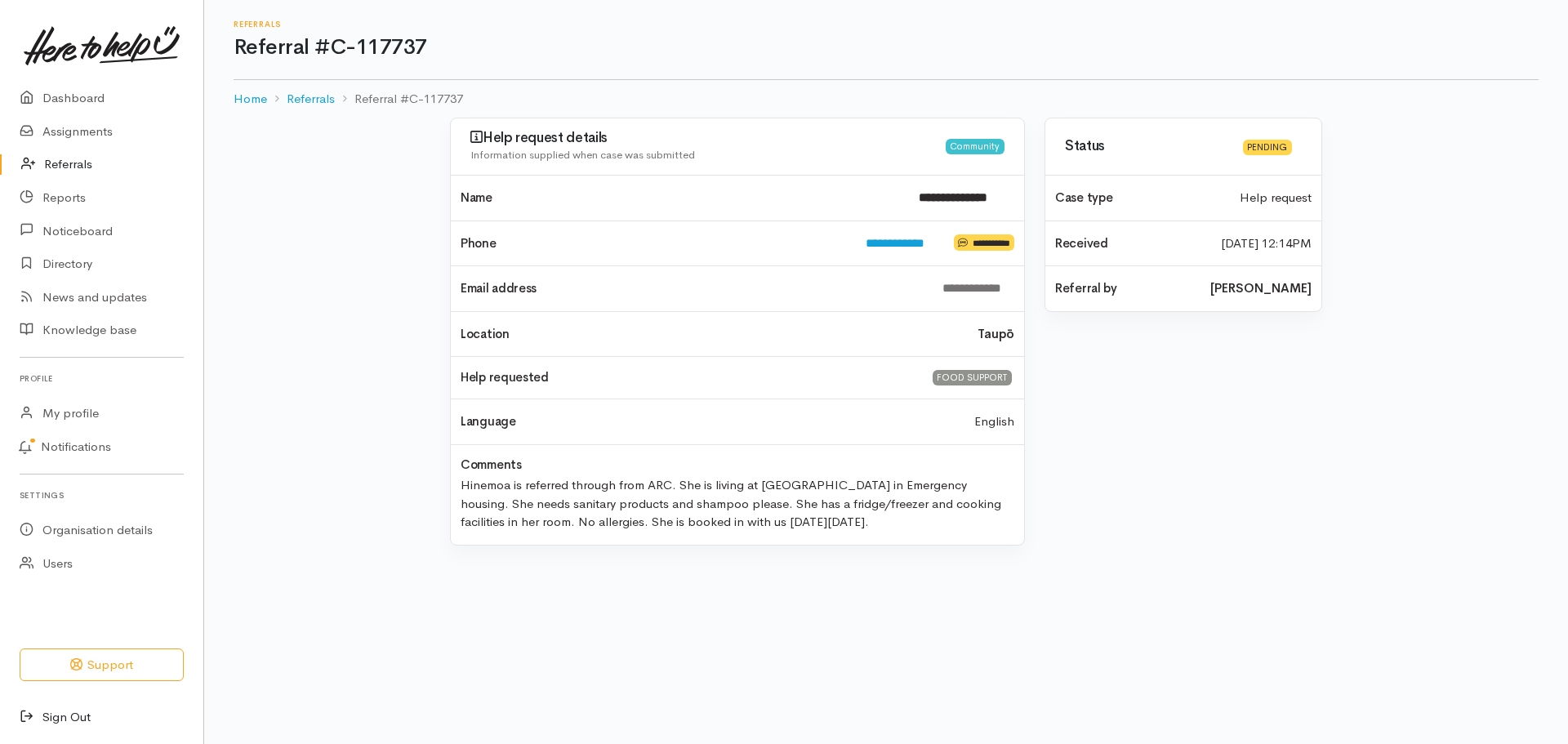
click at [71, 716] on link "Sign Out" at bounding box center [101, 717] width 203 height 34
